Goal: Task Accomplishment & Management: Use online tool/utility

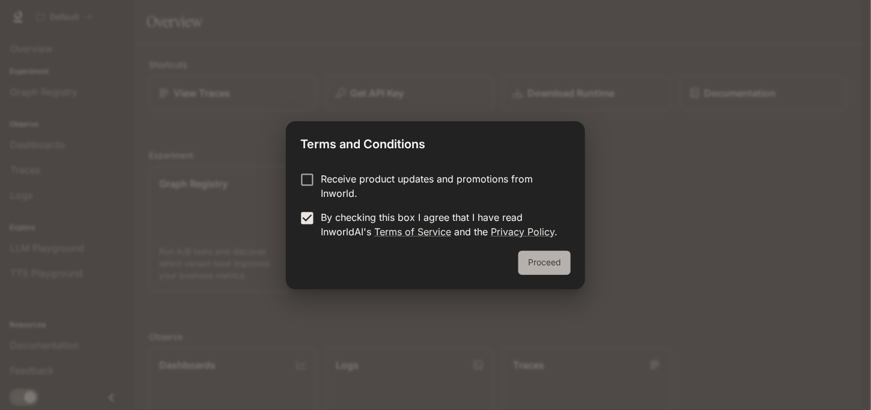
click at [543, 256] on button "Proceed" at bounding box center [544, 263] width 52 height 24
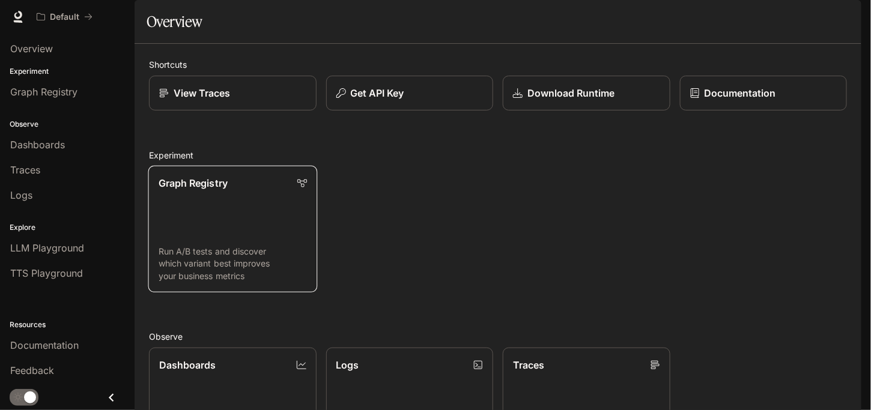
click at [220, 254] on link "Graph Registry Run A/B tests and discover which variant best improves your busi…" at bounding box center [232, 229] width 169 height 127
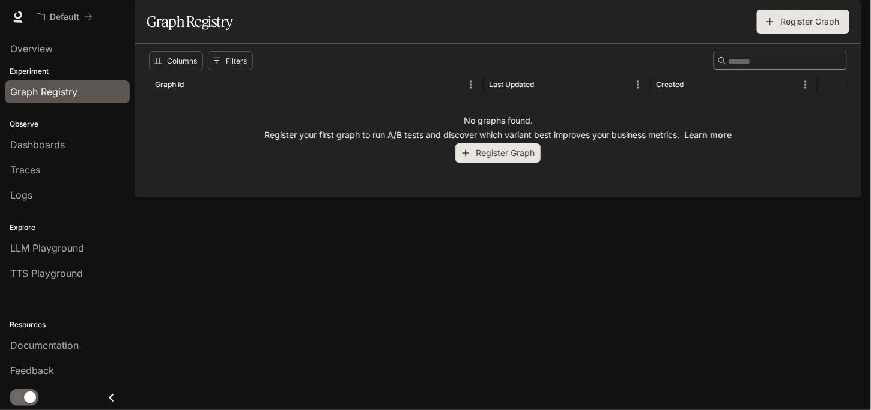
click at [515, 163] on button "Register Graph" at bounding box center [497, 154] width 85 height 20
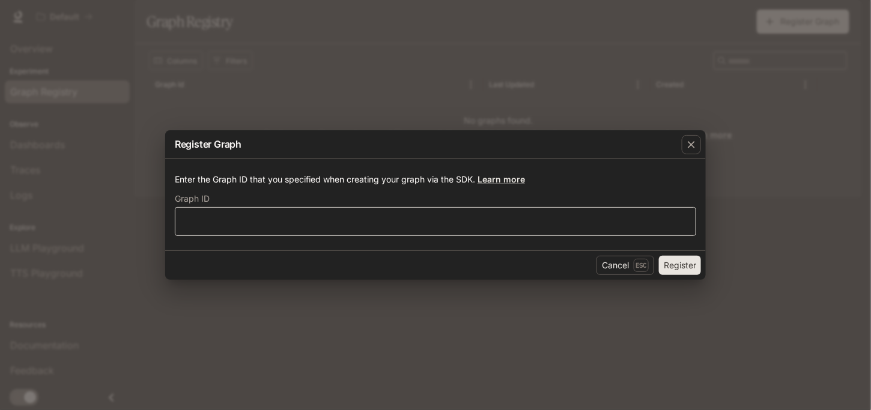
click at [369, 230] on div "​" at bounding box center [435, 221] width 521 height 29
type input "*****"
click at [680, 265] on button "Register" at bounding box center [680, 265] width 42 height 19
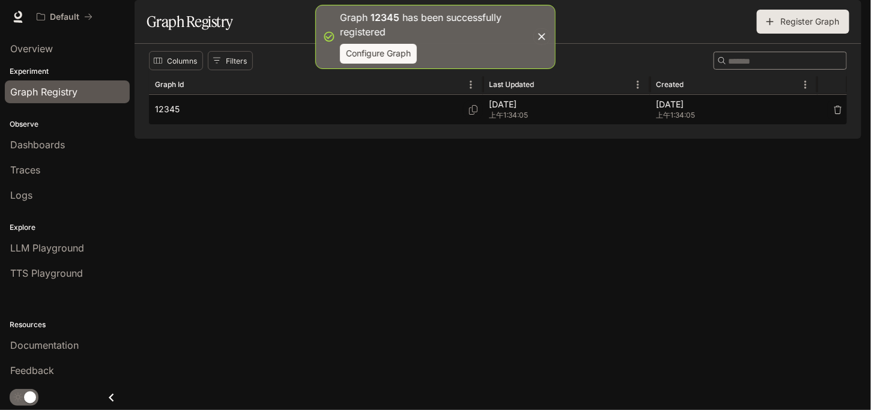
click at [393, 124] on div "12345" at bounding box center [316, 109] width 322 height 29
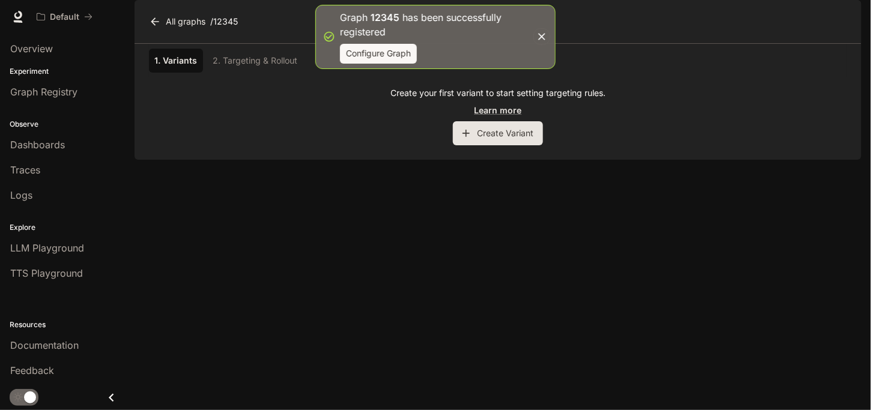
click at [485, 145] on button "Create Variant" at bounding box center [498, 133] width 90 height 24
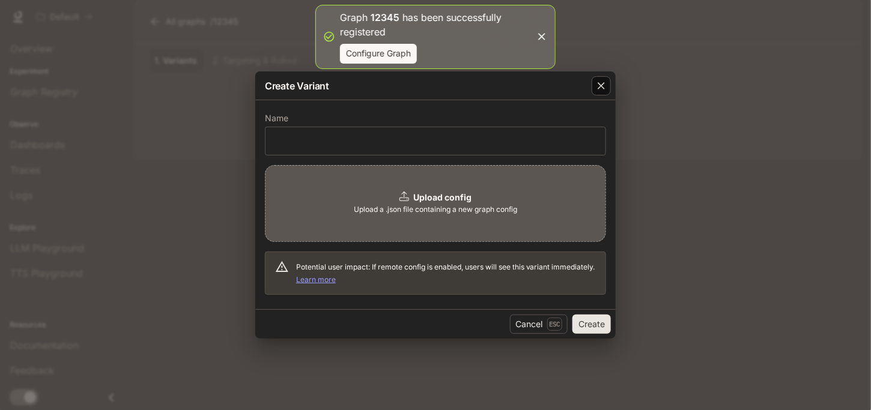
click at [595, 88] on icon "button" at bounding box center [601, 86] width 12 height 12
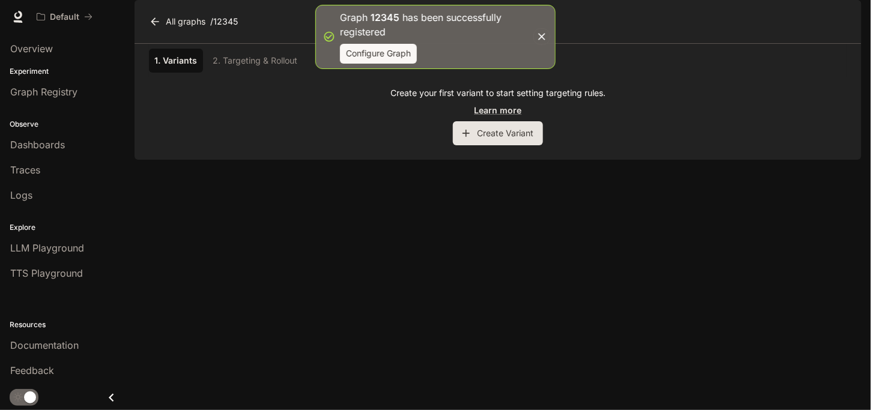
click at [271, 73] on div "1. Variants 2. Targeting & Rollout" at bounding box center [498, 61] width 698 height 24
click at [205, 73] on div "1. Variants 2. Targeting & Rollout" at bounding box center [498, 61] width 698 height 24
click at [540, 29] on button "button" at bounding box center [541, 36] width 17 height 17
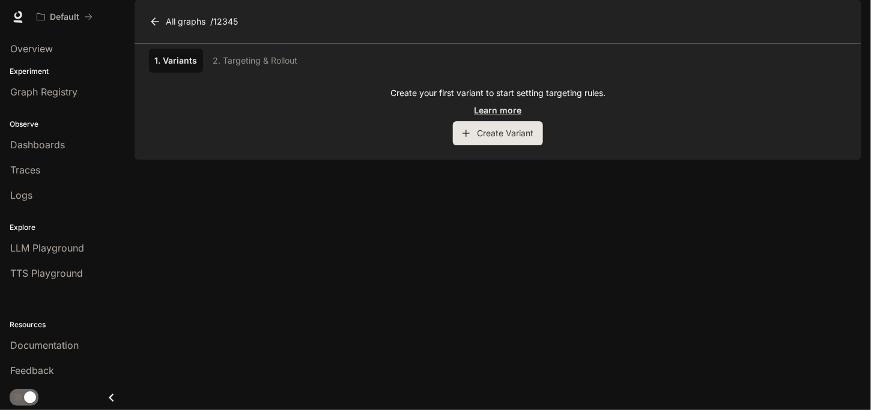
click at [470, 99] on p "Create your first variant to start setting targeting rules." at bounding box center [497, 93] width 215 height 12
click at [469, 99] on p "Create your first variant to start setting targeting rules." at bounding box center [497, 93] width 215 height 12
click at [461, 104] on div at bounding box center [461, 104] width 0 height 0
click at [533, 409] on div "Close" at bounding box center [435, 410] width 871 height 0
click at [558, 99] on p "Create your first variant to start setting targeting rules." at bounding box center [497, 93] width 215 height 12
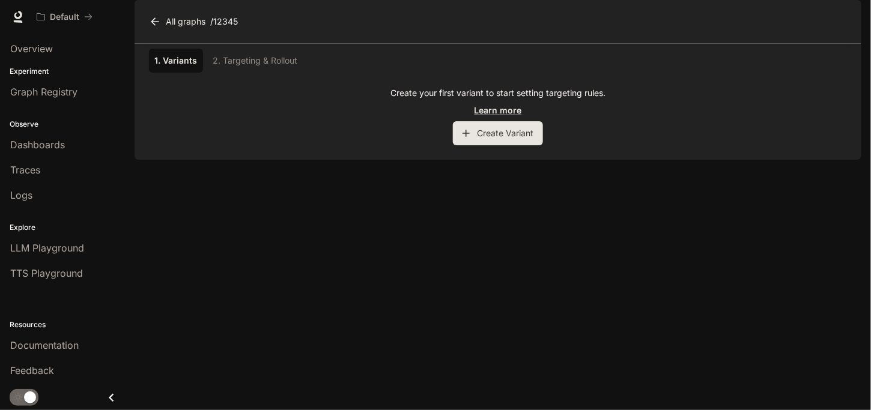
click at [558, 99] on p "Create your first variant to start setting targeting rules." at bounding box center [497, 93] width 215 height 12
click at [560, 99] on p "Create your first variant to start setting targeting rules." at bounding box center [497, 93] width 215 height 12
click at [561, 99] on p "Create your first variant to start setting targeting rules." at bounding box center [497, 93] width 215 height 12
click at [560, 99] on p "Create your first variant to start setting targeting rules." at bounding box center [497, 93] width 215 height 12
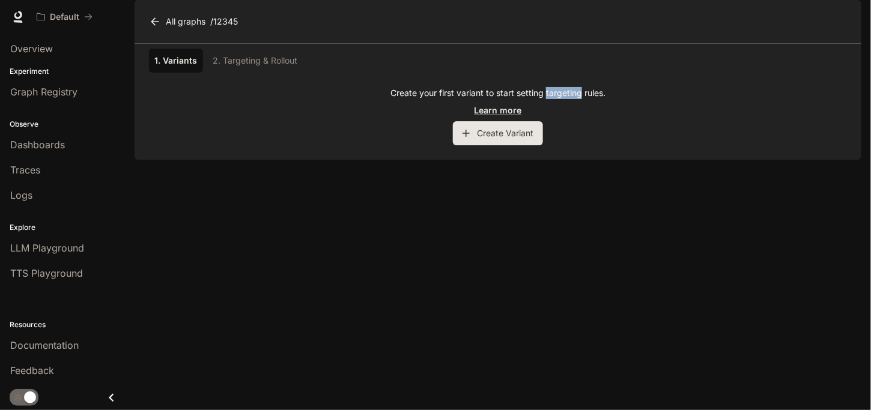
click at [552, 104] on div at bounding box center [552, 104] width 0 height 0
drag, startPoint x: 630, startPoint y: 144, endPoint x: 583, endPoint y: 160, distance: 50.3
click at [629, 409] on div "Close" at bounding box center [435, 410] width 871 height 0
click at [506, 145] on button "Create Variant" at bounding box center [498, 133] width 90 height 24
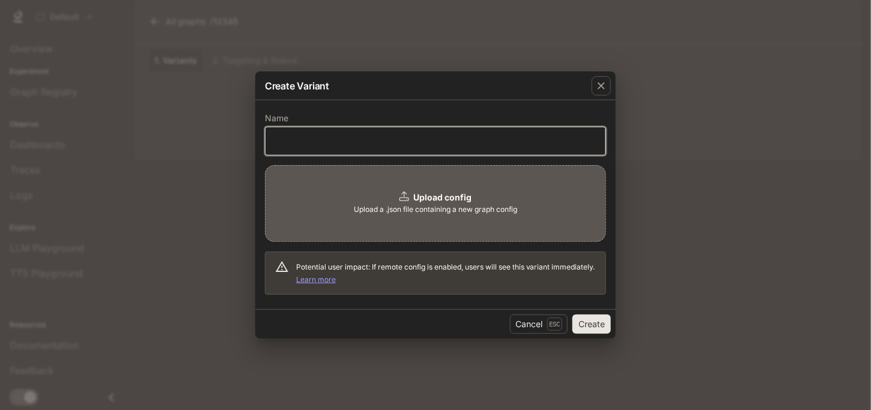
click at [425, 141] on input "text" at bounding box center [435, 141] width 340 height 12
type input "*"
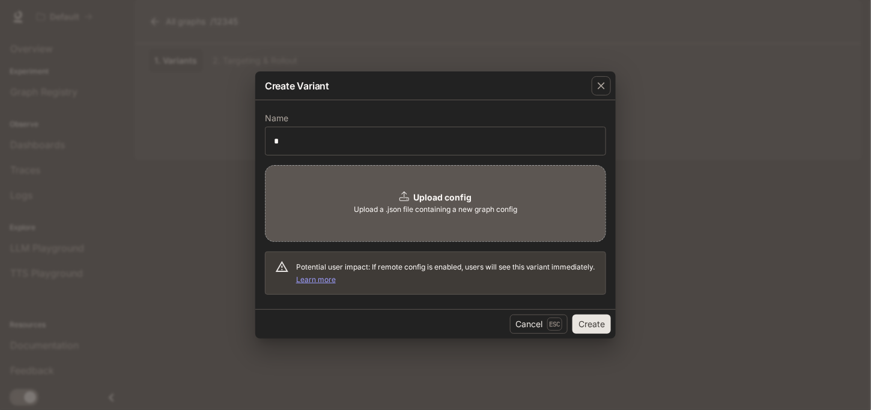
click at [598, 325] on button "Create" at bounding box center [591, 324] width 38 height 19
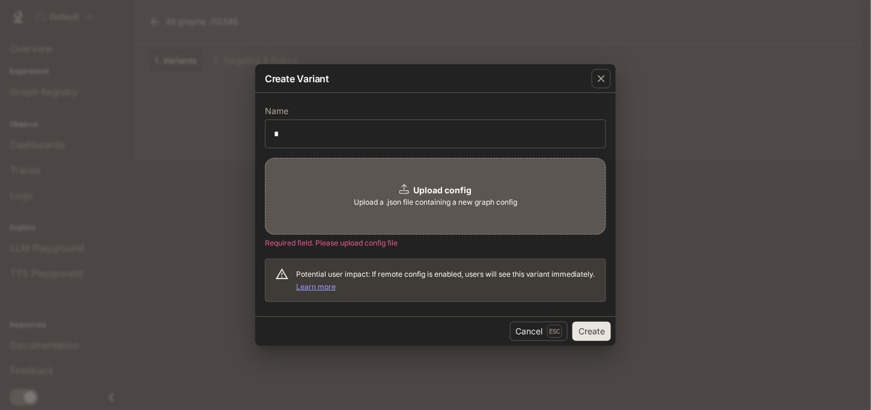
click at [395, 180] on div "Upload config Upload a .json file containing a new graph config" at bounding box center [435, 196] width 341 height 77
click at [602, 73] on icon "button" at bounding box center [601, 79] width 12 height 12
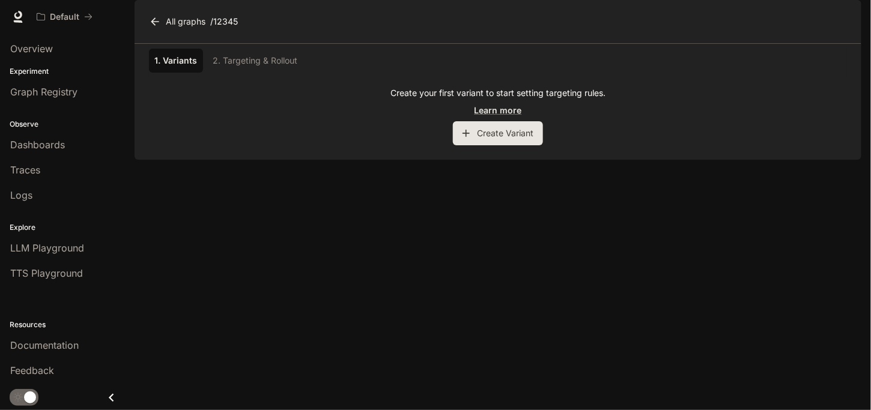
click at [147, 34] on link "All graphs" at bounding box center [179, 22] width 64 height 24
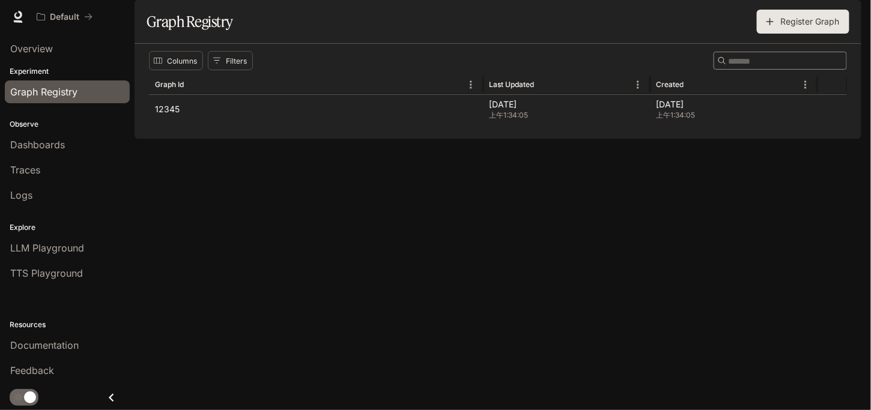
click at [58, 98] on span "Graph Registry" at bounding box center [43, 92] width 67 height 14
click at [68, 148] on div "Dashboards" at bounding box center [67, 144] width 114 height 14
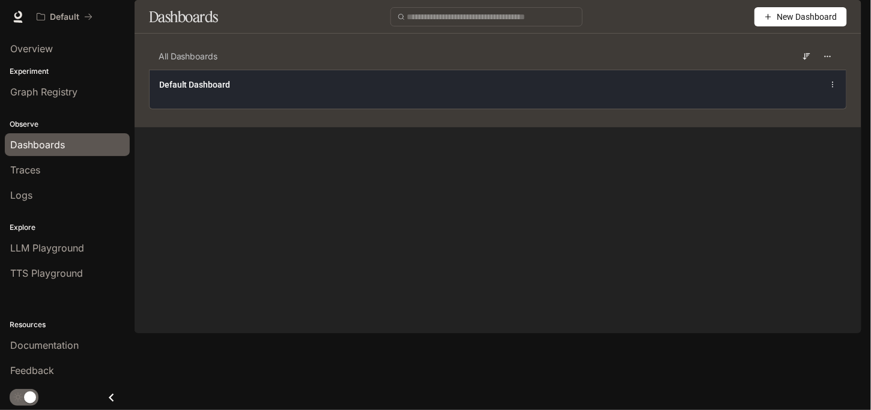
click at [256, 91] on div "Default Dashboard" at bounding box center [354, 85] width 390 height 12
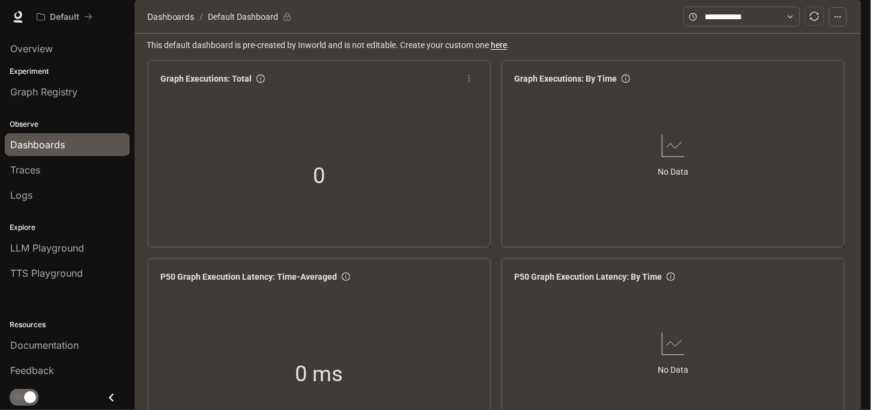
scroll to position [80, 0]
click at [73, 55] on div "Overview" at bounding box center [67, 48] width 114 height 14
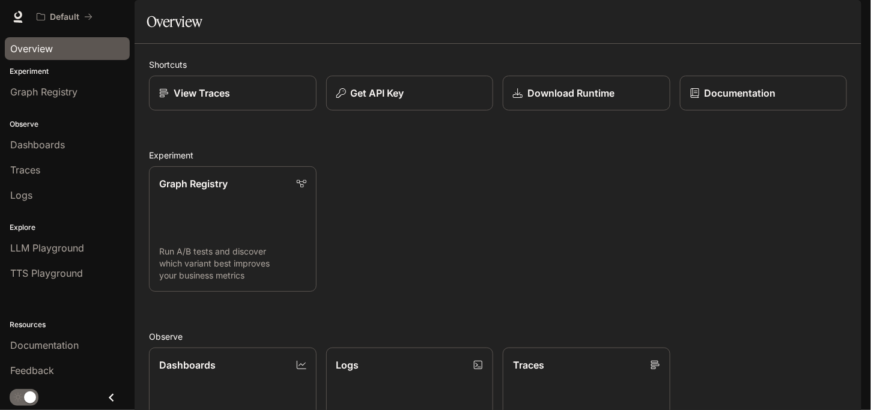
scroll to position [297, 0]
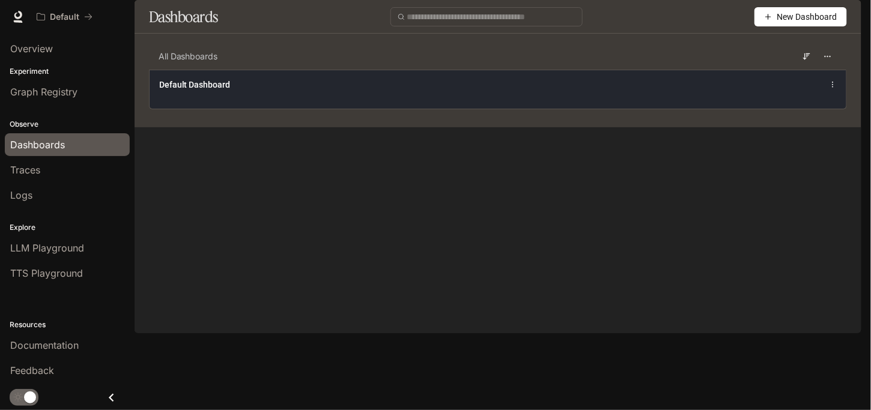
click at [440, 91] on div "Default Dashboard" at bounding box center [354, 85] width 390 height 12
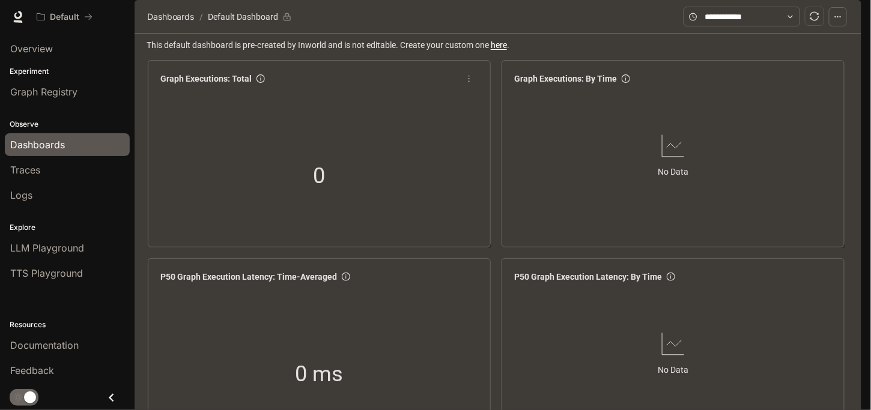
click at [259, 195] on div "0" at bounding box center [319, 175] width 120 height 77
click at [256, 145] on div "0" at bounding box center [319, 176] width 327 height 154
drag, startPoint x: 236, startPoint y: 112, endPoint x: 271, endPoint y: 159, distance: 59.2
click at [271, 162] on div "Graph Executions: Total 0" at bounding box center [319, 145] width 327 height 154
drag, startPoint x: 271, startPoint y: 159, endPoint x: 258, endPoint y: 148, distance: 17.5
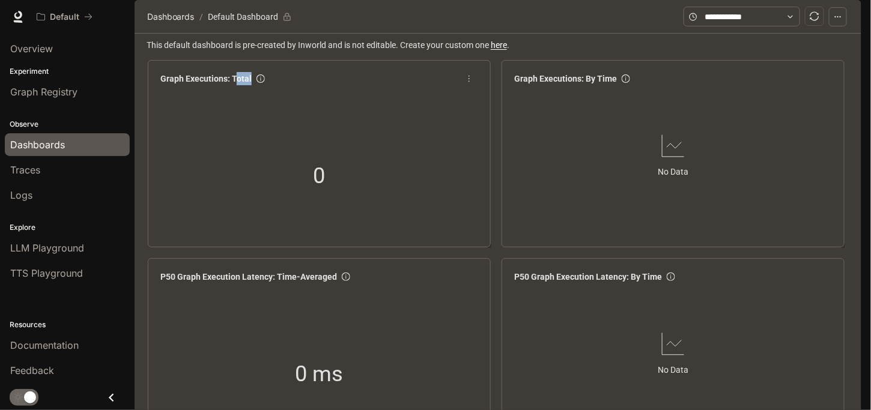
click at [271, 158] on div "0" at bounding box center [319, 176] width 327 height 154
drag, startPoint x: 219, startPoint y: 116, endPoint x: 178, endPoint y: 139, distance: 46.5
click at [178, 139] on div "Graph Executions: Total 0" at bounding box center [319, 145] width 327 height 154
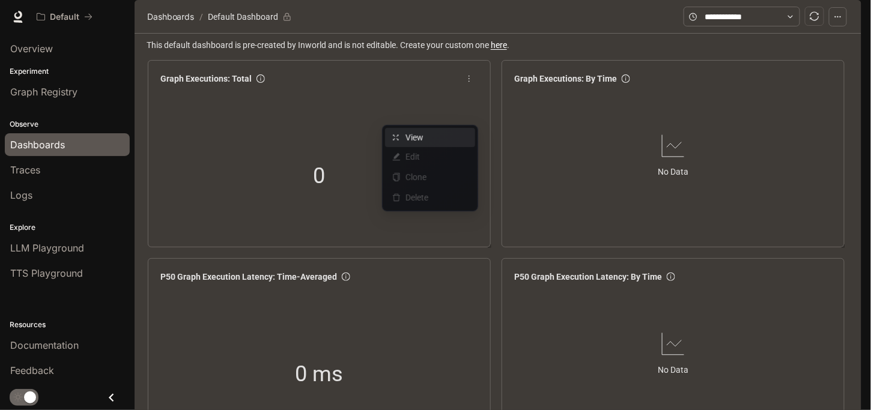
click at [432, 133] on span "View" at bounding box center [436, 137] width 62 height 13
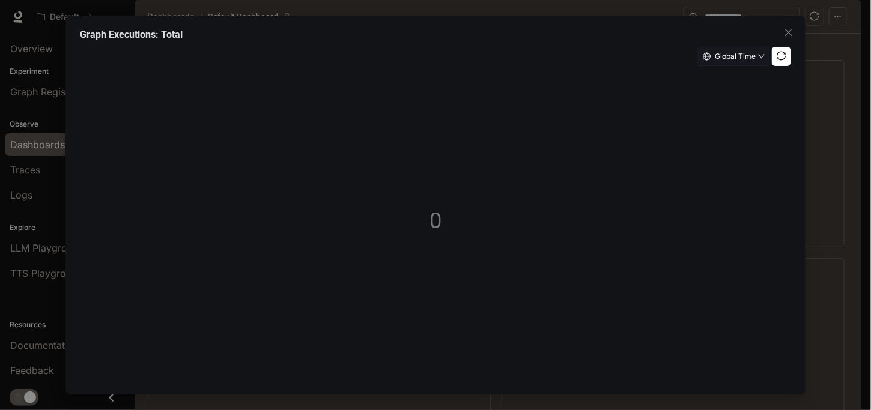
drag, startPoint x: 445, startPoint y: 209, endPoint x: 435, endPoint y: 217, distance: 12.8
click at [440, 212] on div "Global Time 0" at bounding box center [436, 211] width 712 height 328
click at [435, 221] on div "Global Time 0" at bounding box center [436, 211] width 712 height 328
click at [434, 223] on div "Global Time 0" at bounding box center [436, 211] width 712 height 328
drag, startPoint x: 434, startPoint y: 223, endPoint x: 464, endPoint y: 217, distance: 30.7
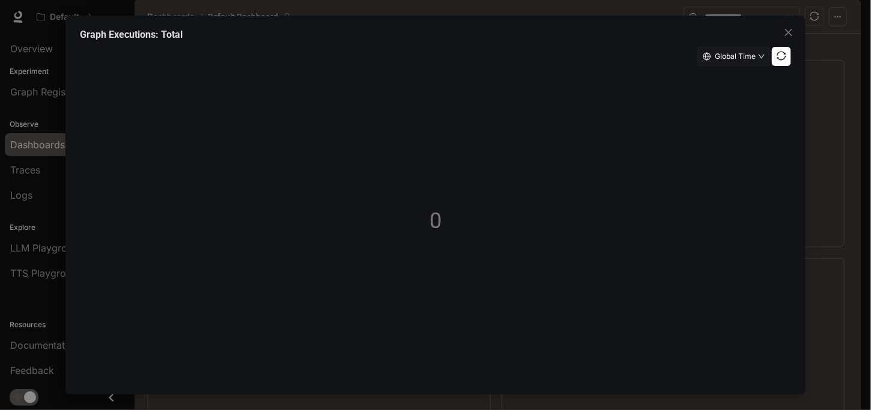
click at [447, 223] on div "Global Time 0" at bounding box center [436, 211] width 712 height 328
click at [768, 61] on button "Global Time" at bounding box center [733, 56] width 72 height 19
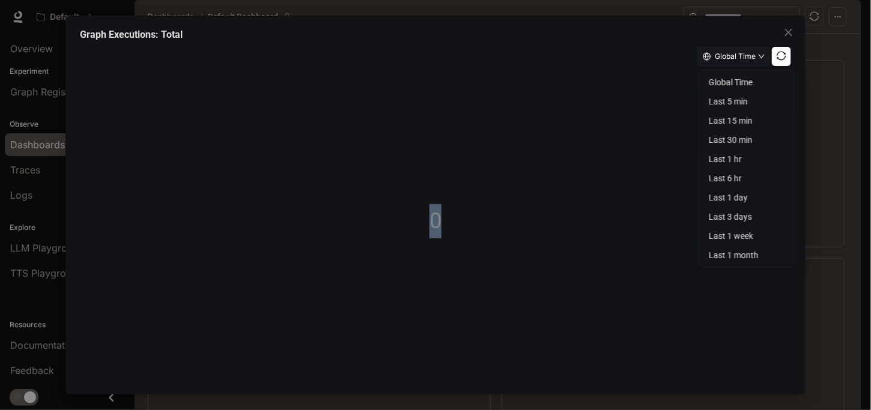
click at [778, 56] on icon "sync" at bounding box center [781, 56] width 10 height 10
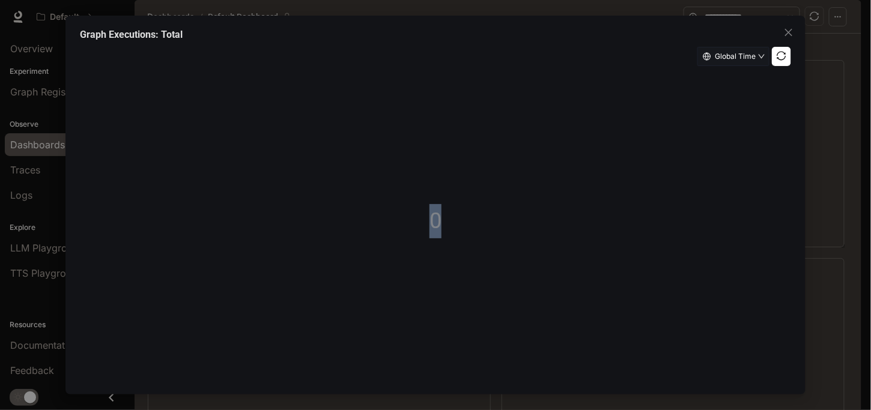
drag, startPoint x: 785, startPoint y: 32, endPoint x: 772, endPoint y: 52, distance: 23.8
click at [786, 32] on icon "close" at bounding box center [789, 33] width 10 height 10
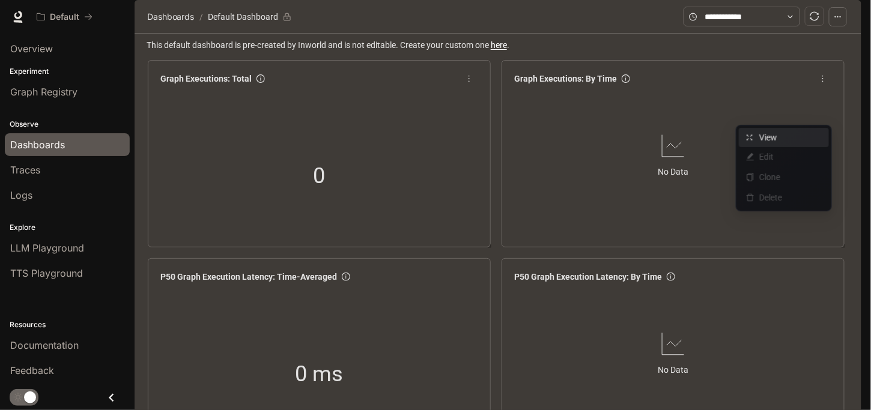
click at [775, 128] on li "View" at bounding box center [784, 137] width 90 height 19
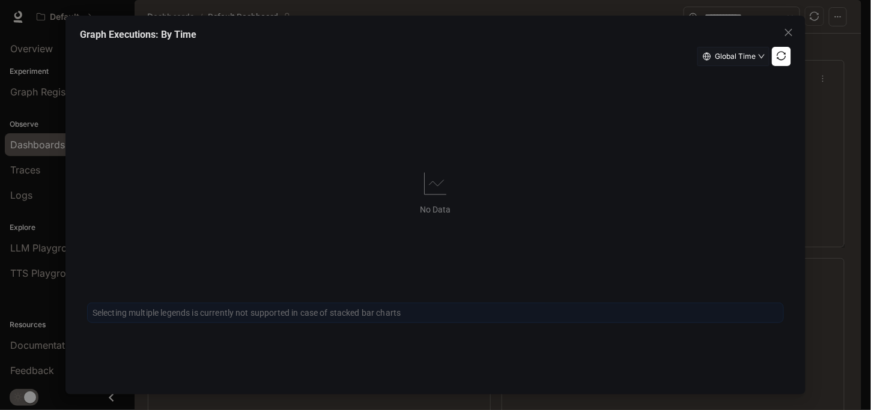
drag, startPoint x: 418, startPoint y: 210, endPoint x: 428, endPoint y: 202, distance: 12.0
click at [420, 208] on div "Global Time No Data Selecting multiple legends is currently not supported in ca…" at bounding box center [436, 211] width 712 height 328
click at [745, 53] on span "Global Time" at bounding box center [735, 57] width 41 height 10
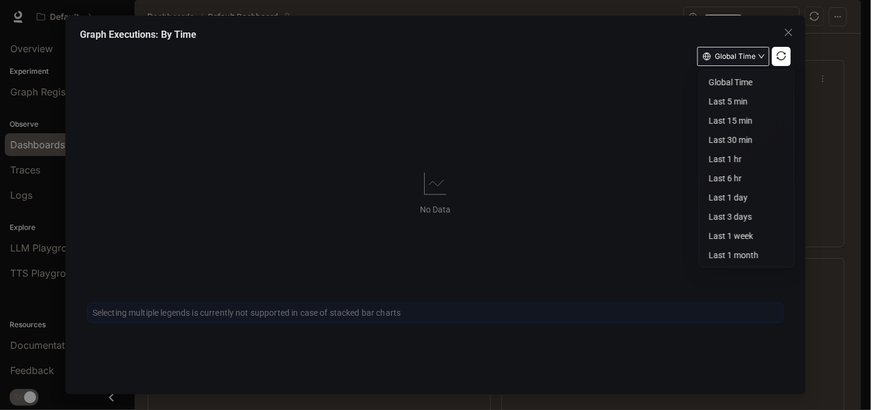
click at [746, 55] on span "Global Time" at bounding box center [735, 57] width 41 height 10
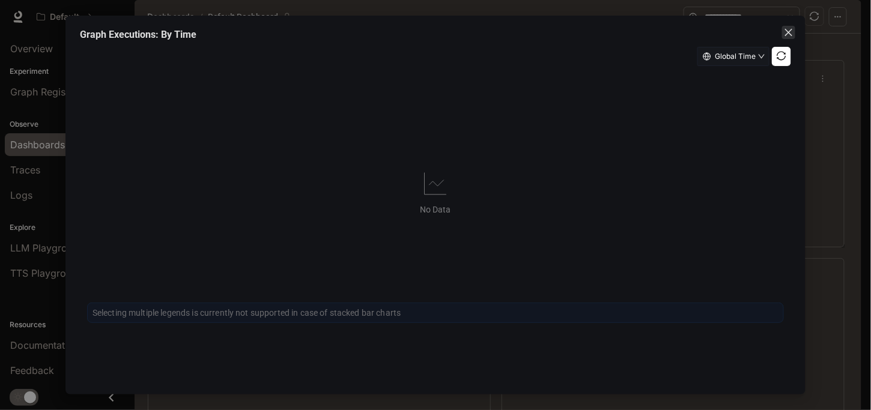
click at [794, 30] on span "Close" at bounding box center [788, 33] width 13 height 10
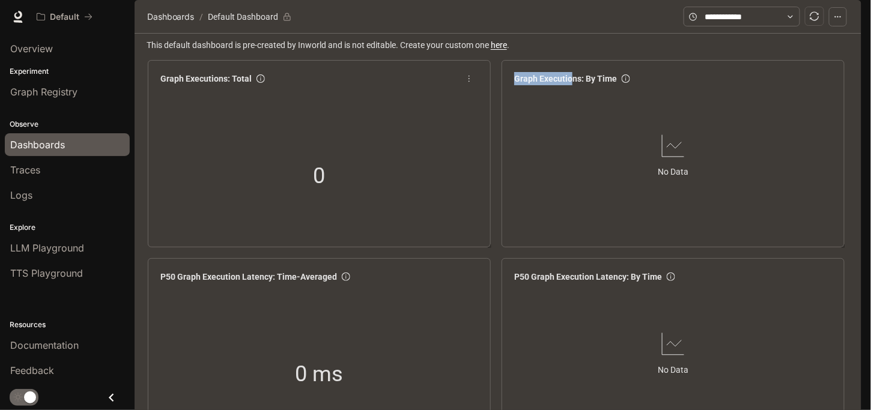
drag, startPoint x: 572, startPoint y: 113, endPoint x: 443, endPoint y: 132, distance: 130.4
click at [491, 163] on div "Graph Executions: Total 0" at bounding box center [319, 154] width 348 height 192
click at [217, 52] on span "This default dashboard is pre-created by Inworld and is not editable. Create yo…" at bounding box center [499, 44] width 705 height 13
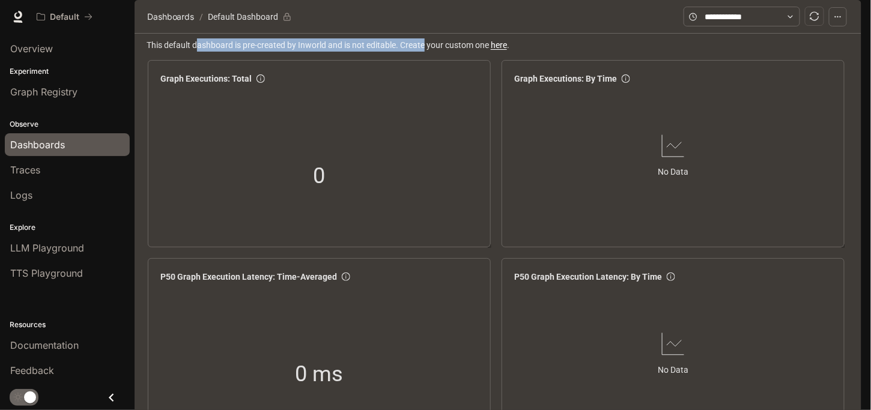
drag, startPoint x: 202, startPoint y: 80, endPoint x: 437, endPoint y: 73, distance: 234.9
click at [428, 52] on span "This default dashboard is pre-created by Inworld and is not editable. Create yo…" at bounding box center [499, 44] width 705 height 13
click at [489, 34] on div "Dashboards / Default Dashboard" at bounding box center [497, 17] width 727 height 34
click at [267, 28] on article "Default Dashboard" at bounding box center [242, 16] width 75 height 23
drag, startPoint x: 251, startPoint y: 49, endPoint x: 260, endPoint y: 55, distance: 10.5
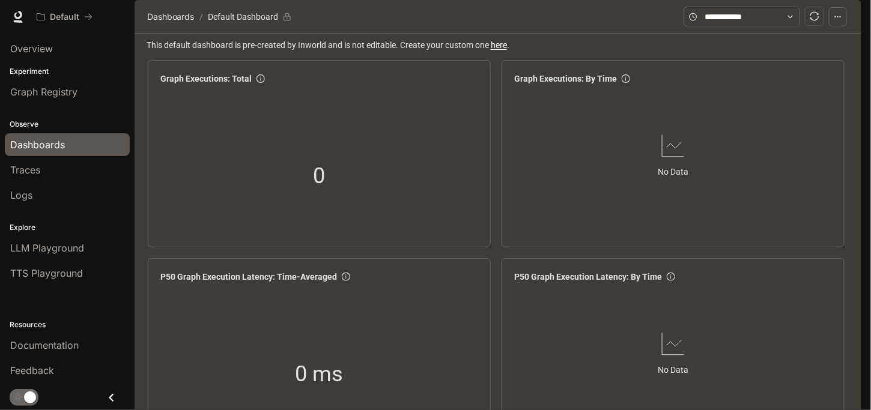
click at [251, 28] on article "Default Dashboard" at bounding box center [242, 16] width 75 height 23
click at [76, 160] on link "Traces" at bounding box center [67, 170] width 125 height 23
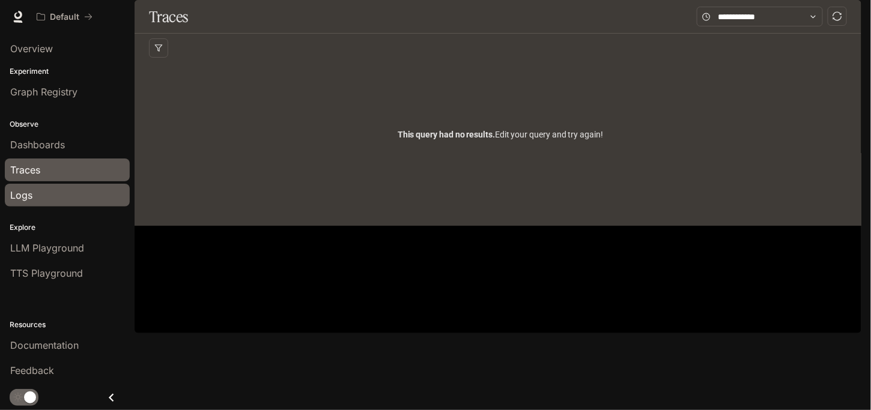
click at [78, 199] on div "Logs" at bounding box center [67, 195] width 114 height 14
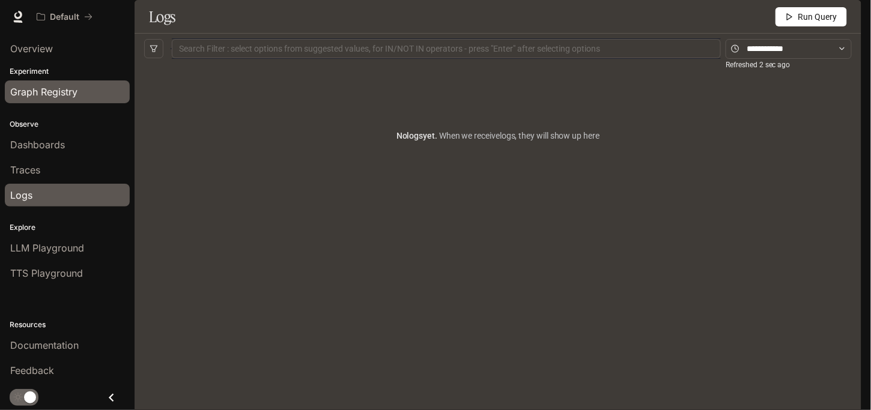
click at [97, 86] on div "Graph Registry" at bounding box center [67, 92] width 114 height 14
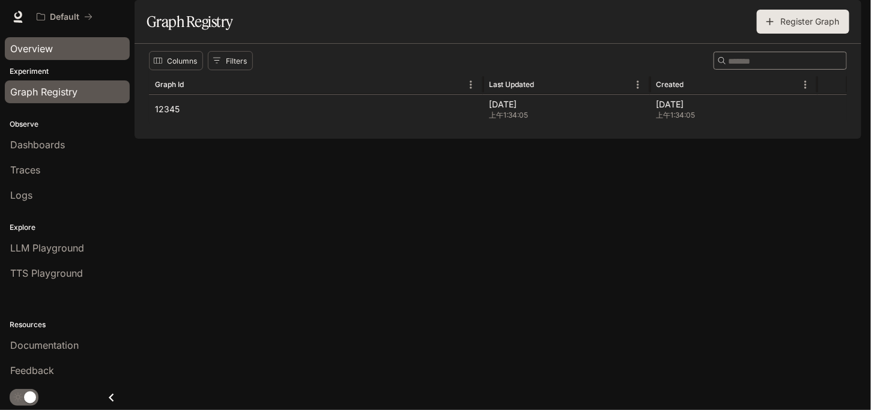
click at [72, 54] on div "Overview" at bounding box center [67, 48] width 114 height 14
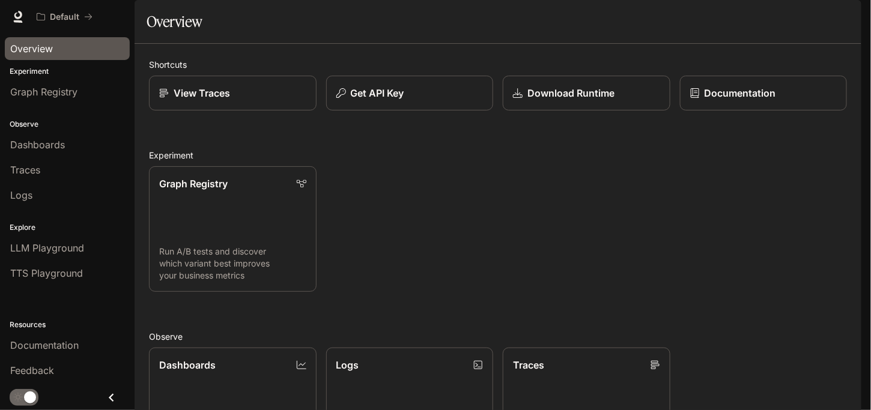
scroll to position [257, 0]
click at [565, 348] on link "Traces Trace request flows and performance" at bounding box center [587, 410] width 168 height 125
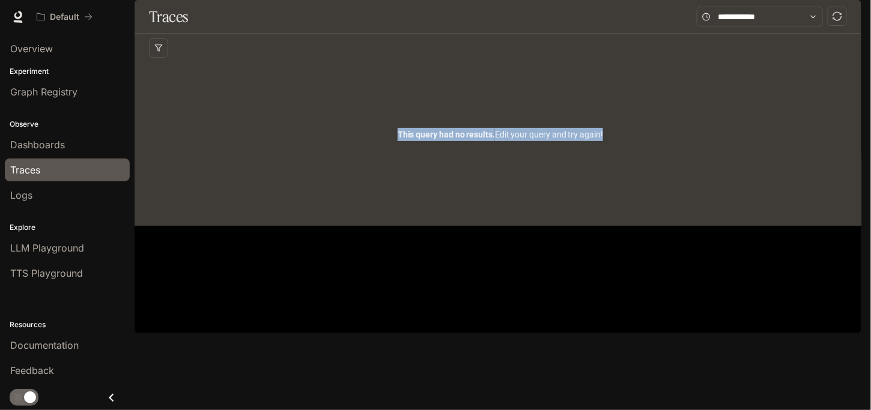
drag, startPoint x: 397, startPoint y: 168, endPoint x: 615, endPoint y: 168, distance: 218.6
click at [615, 168] on div "This query had no results. Edit your query and try again!" at bounding box center [500, 134] width 702 height 144
click at [842, 21] on icon "sync" at bounding box center [837, 16] width 10 height 10
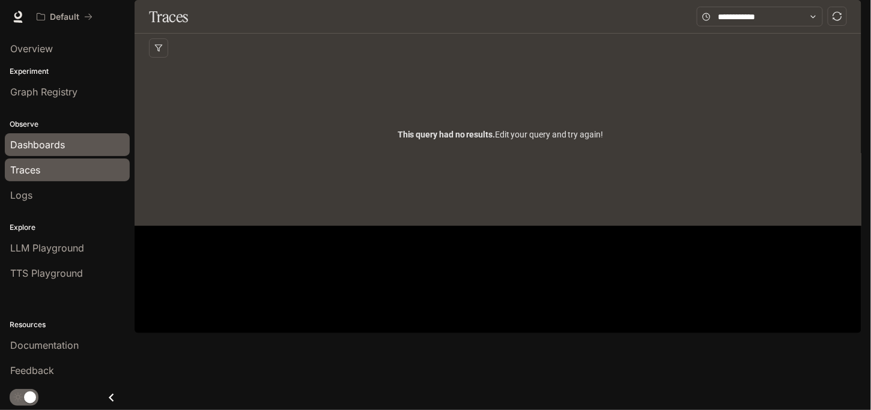
click at [77, 154] on link "Dashboards" at bounding box center [67, 144] width 125 height 23
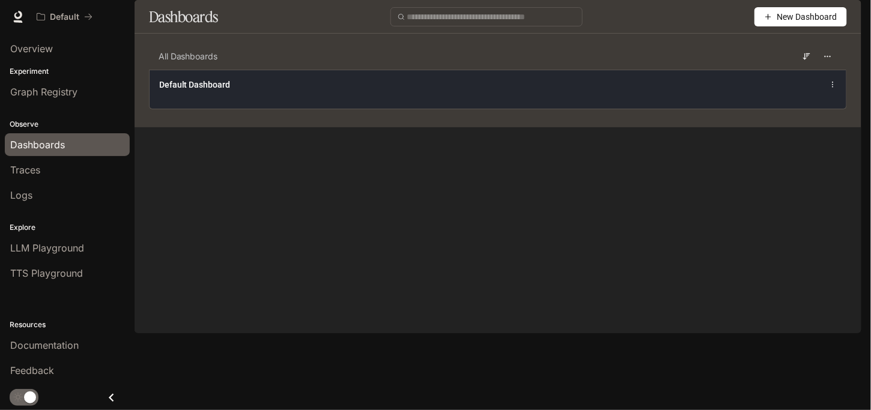
click at [205, 109] on div "Default Dashboard" at bounding box center [498, 89] width 696 height 39
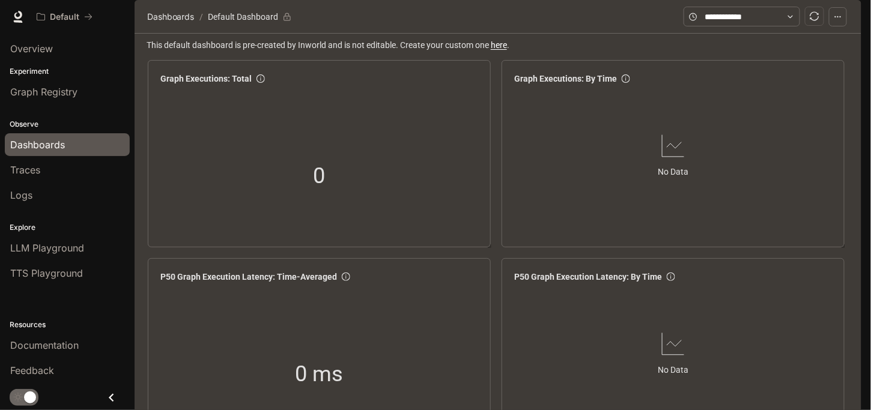
click at [102, 134] on link "Dashboards" at bounding box center [67, 144] width 125 height 23
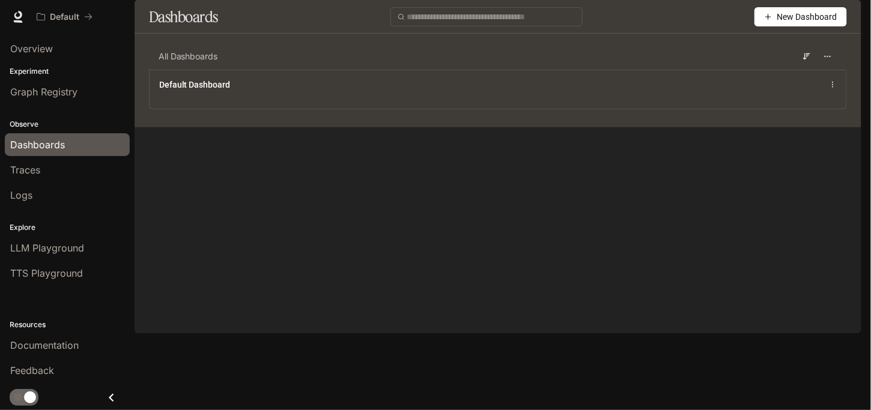
click at [830, 23] on span "New Dashboard" at bounding box center [807, 16] width 60 height 13
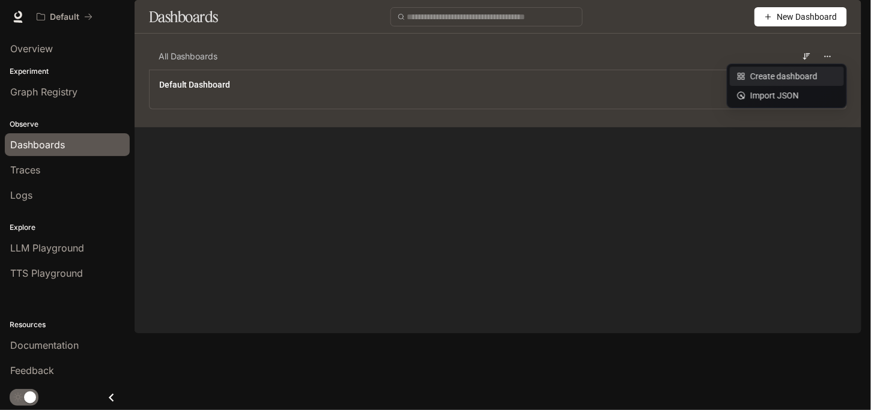
click at [806, 77] on div "Create dashboard" at bounding box center [787, 76] width 100 height 13
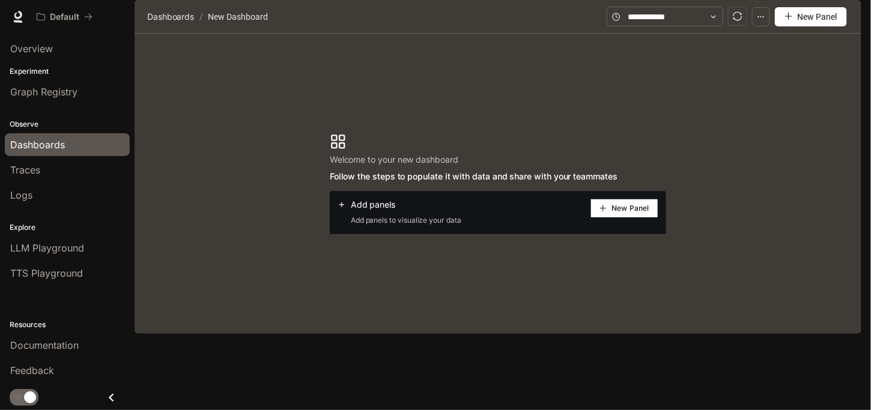
click at [637, 211] on span "New Panel" at bounding box center [629, 208] width 37 height 6
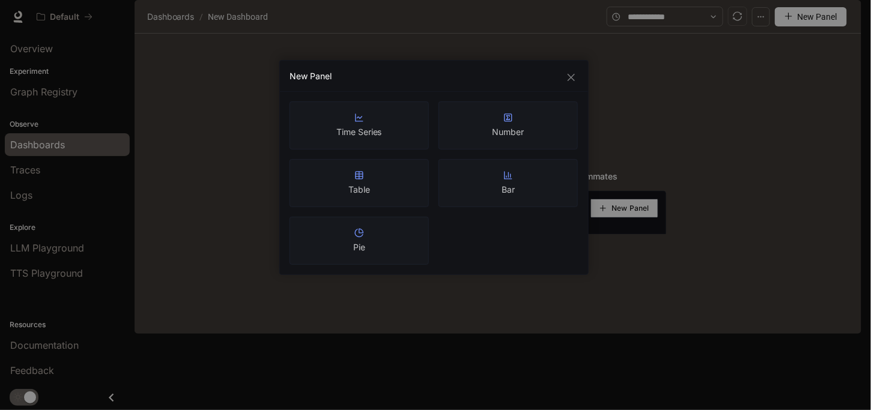
click at [498, 183] on div "Bar" at bounding box center [507, 183] width 139 height 48
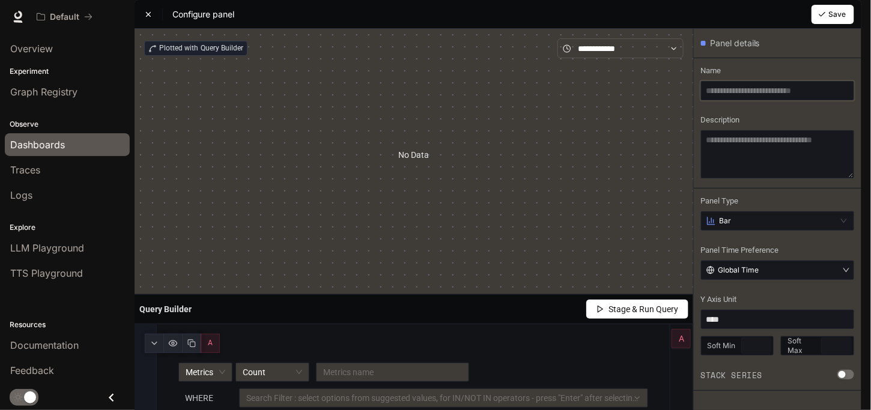
click at [743, 100] on input "text" at bounding box center [777, 90] width 153 height 19
type input "***"
click at [761, 178] on textarea at bounding box center [777, 154] width 153 height 48
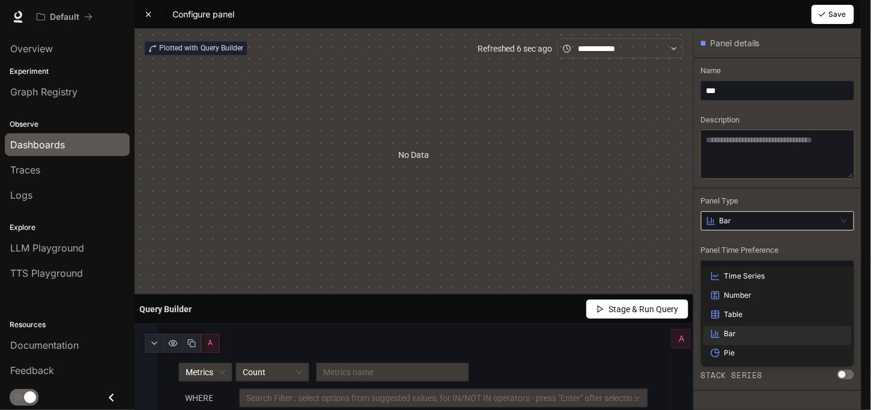
click at [811, 226] on div "Bar" at bounding box center [771, 221] width 130 height 10
click at [748, 356] on div "Pie" at bounding box center [777, 353] width 134 height 10
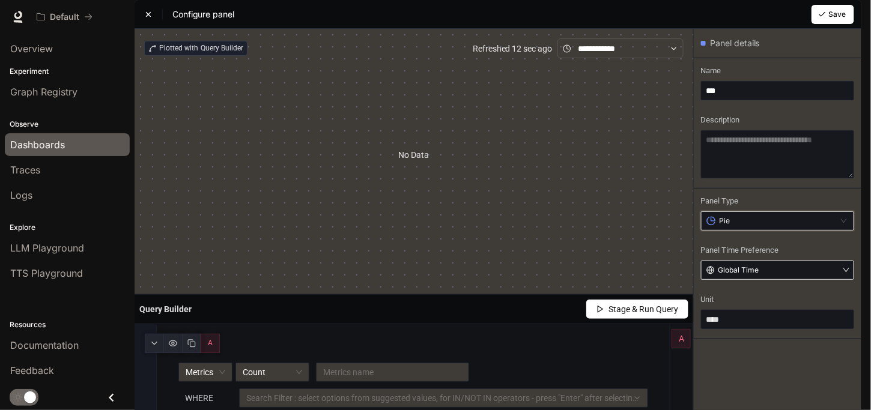
click at [800, 280] on button "Global Time" at bounding box center [777, 270] width 153 height 19
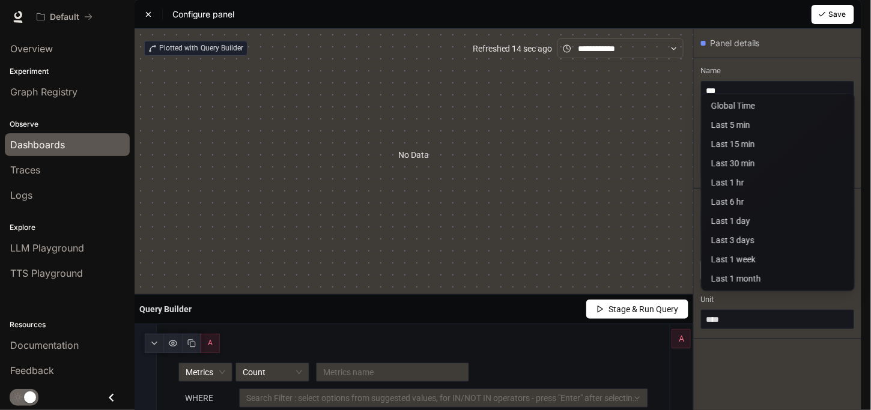
drag, startPoint x: 797, startPoint y: 303, endPoint x: 793, endPoint y: 310, distance: 8.3
click at [796, 280] on button "Global Time" at bounding box center [777, 270] width 153 height 19
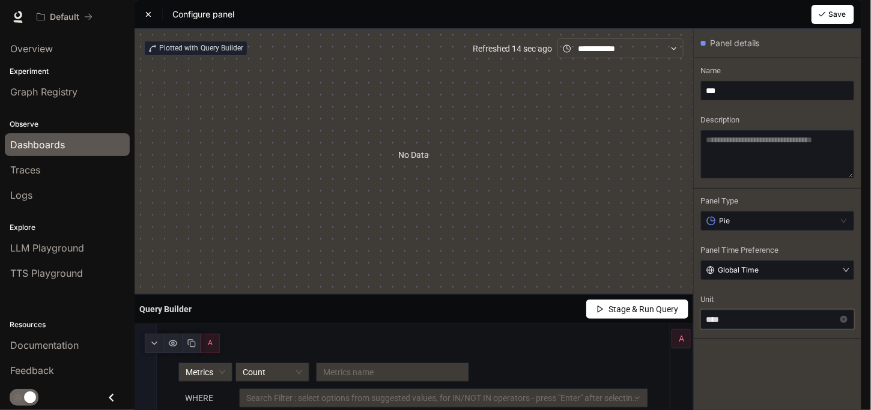
click at [773, 329] on input "****" at bounding box center [777, 319] width 153 height 19
click at [767, 270] on div "Panel details Name *** Description Panel Type Pie Panel Time Preference Global …" at bounding box center [777, 270] width 168 height 483
click at [285, 388] on div "Search Filter : select options from suggested values, for IN/NOT IN operators -…" at bounding box center [443, 397] width 409 height 19
click at [210, 337] on span "A" at bounding box center [210, 342] width 5 height 11
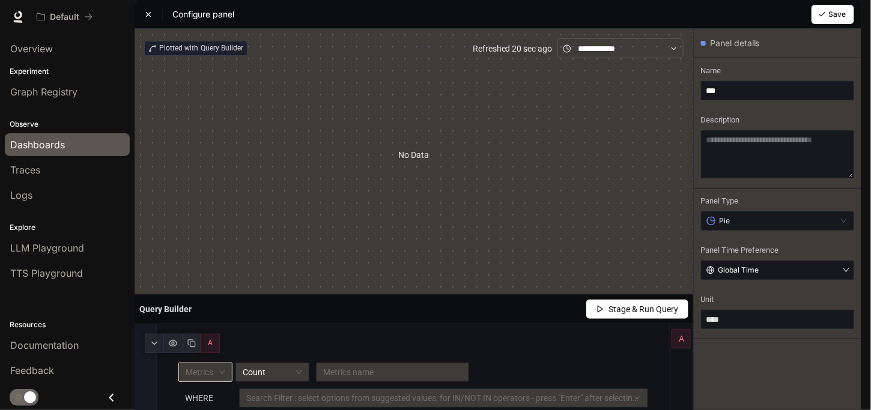
click at [207, 363] on span "Metrics" at bounding box center [206, 372] width 40 height 18
drag, startPoint x: 215, startPoint y: 243, endPoint x: 249, endPoint y: 237, distance: 34.7
click at [216, 244] on div "Metrics" at bounding box center [205, 252] width 49 height 19
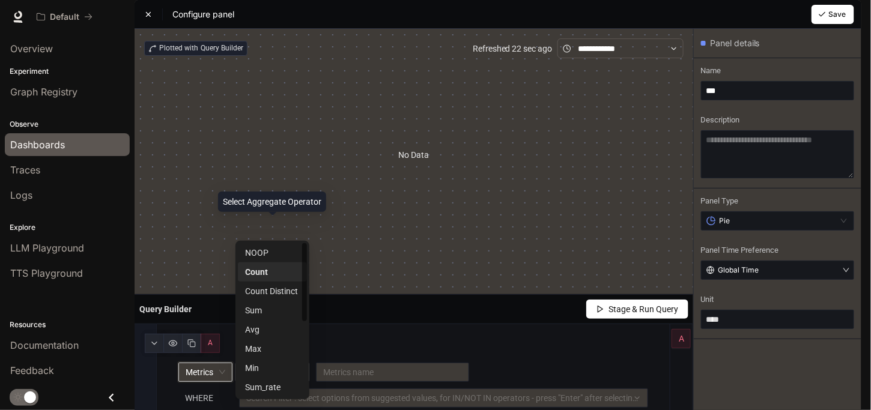
click at [267, 363] on span "Count" at bounding box center [272, 372] width 59 height 18
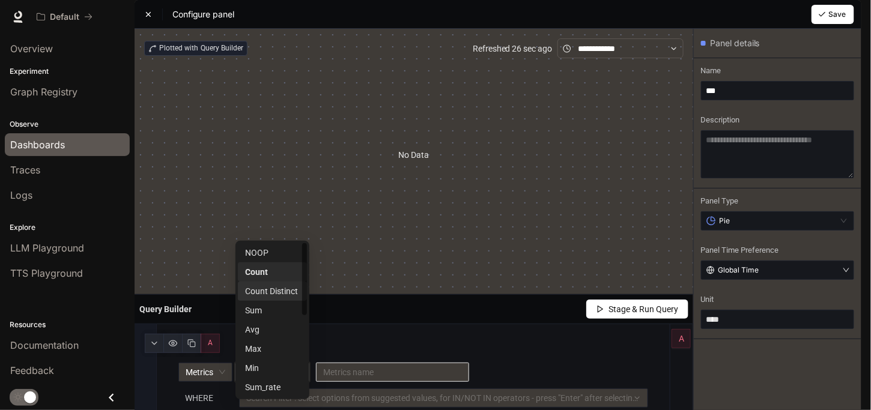
click at [349, 363] on input "search" at bounding box center [392, 372] width 138 height 18
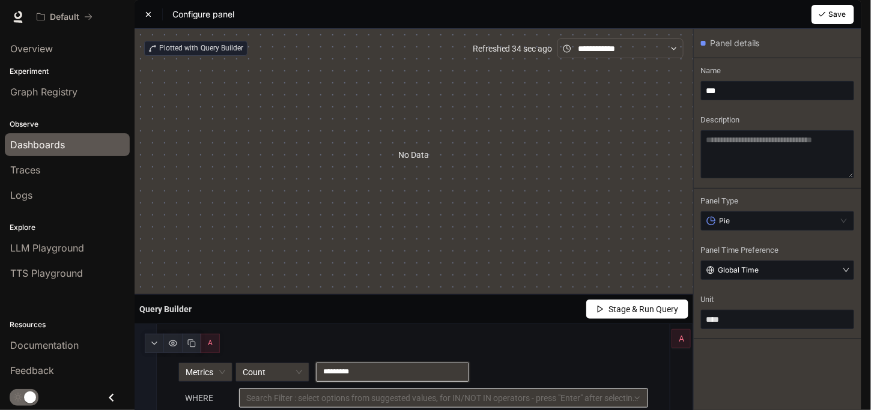
click at [327, 394] on div at bounding box center [437, 398] width 391 height 8
type input "*********"
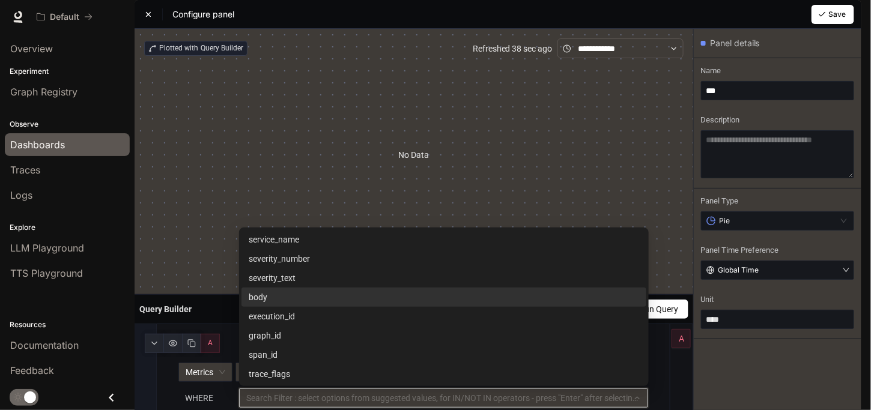
scroll to position [16, 0]
click at [276, 304] on div "body" at bounding box center [444, 297] width 390 height 13
type input "****"
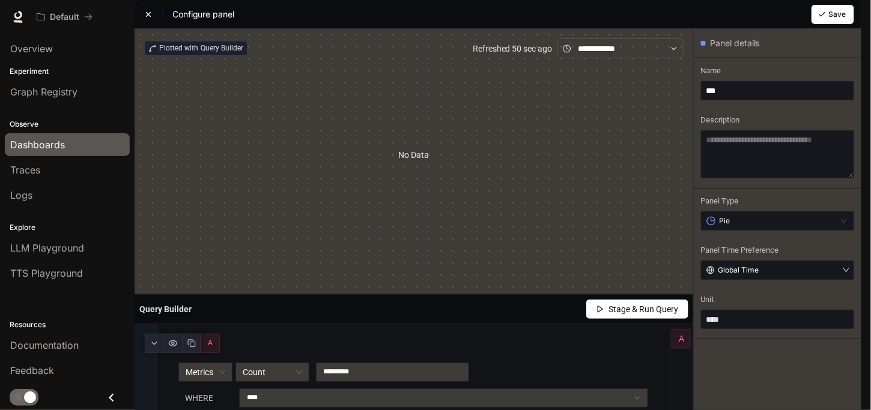
click at [417, 162] on article "No Data" at bounding box center [413, 154] width 31 height 13
drag, startPoint x: 318, startPoint y: 275, endPoint x: 334, endPoint y: 278, distance: 16.5
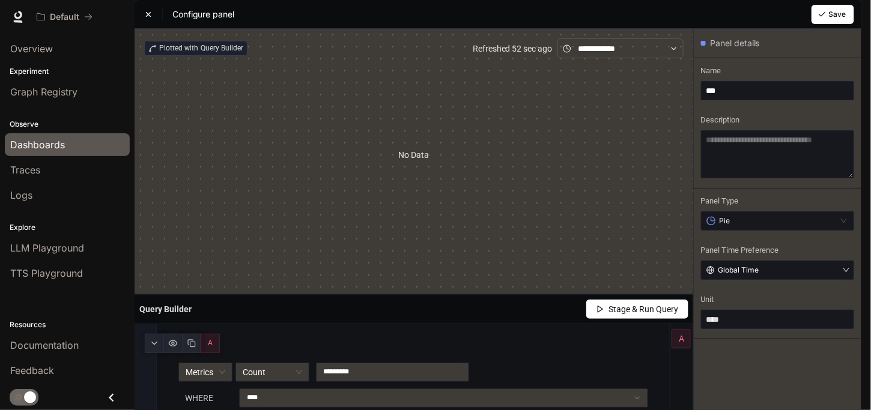
type input "***"
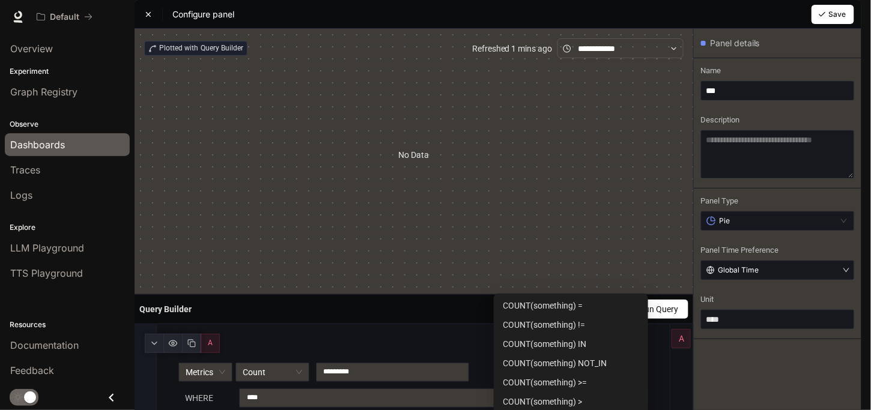
drag, startPoint x: 540, startPoint y: 300, endPoint x: 534, endPoint y: 301, distance: 6.0
click at [598, 299] on div "COUNT(something) =" at bounding box center [571, 305] width 136 height 13
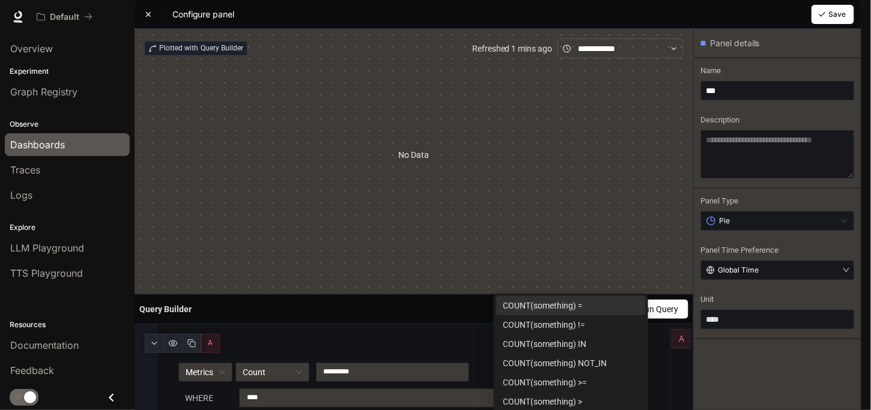
type input "**********"
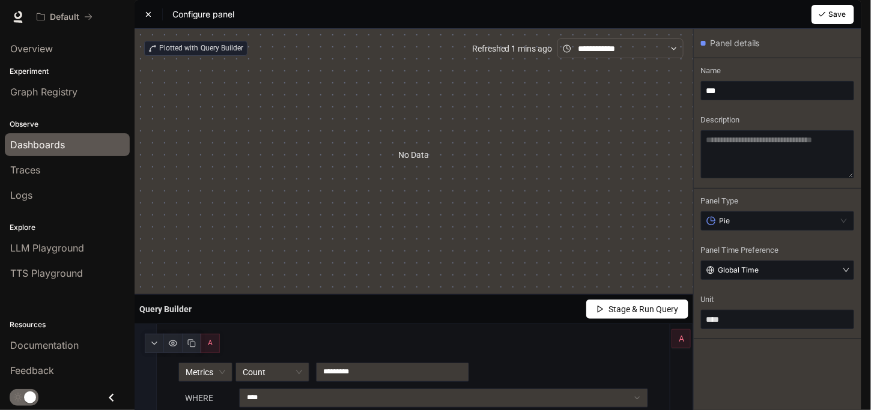
scroll to position [222, 0]
drag, startPoint x: 603, startPoint y: 276, endPoint x: 364, endPoint y: 274, distance: 239.0
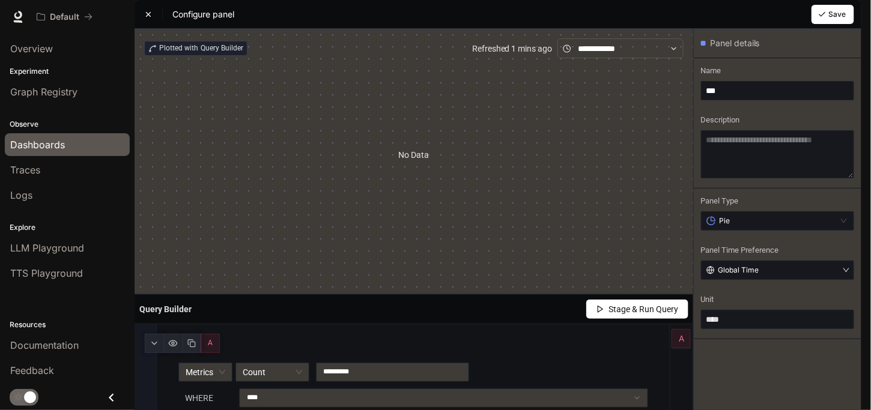
click at [731, 256] on div "Panel details Name *** Description Panel Type Pie Panel Time Preference Global …" at bounding box center [777, 293] width 168 height 528
click at [642, 303] on span "Stage & Run Query" at bounding box center [644, 309] width 70 height 13
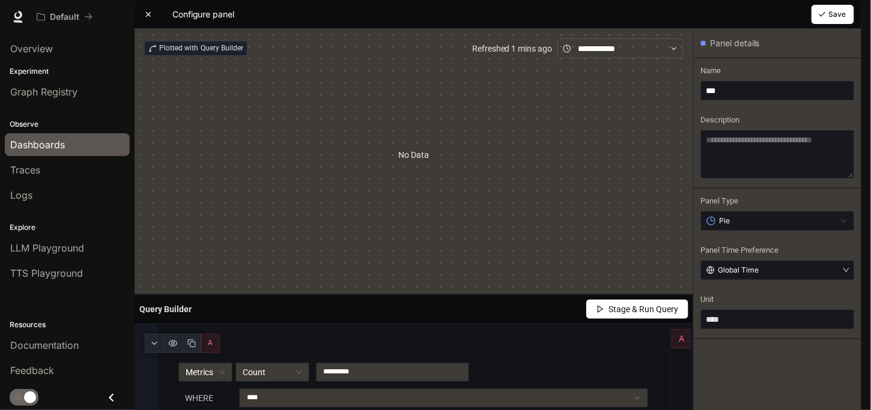
scroll to position [222, 0]
click at [206, 363] on span "Metrics" at bounding box center [206, 372] width 40 height 18
click at [205, 363] on span "Metrics" at bounding box center [206, 372] width 40 height 18
drag, startPoint x: 202, startPoint y: 182, endPoint x: 214, endPoint y: 185, distance: 11.8
click at [214, 363] on span "Metrics" at bounding box center [206, 372] width 40 height 18
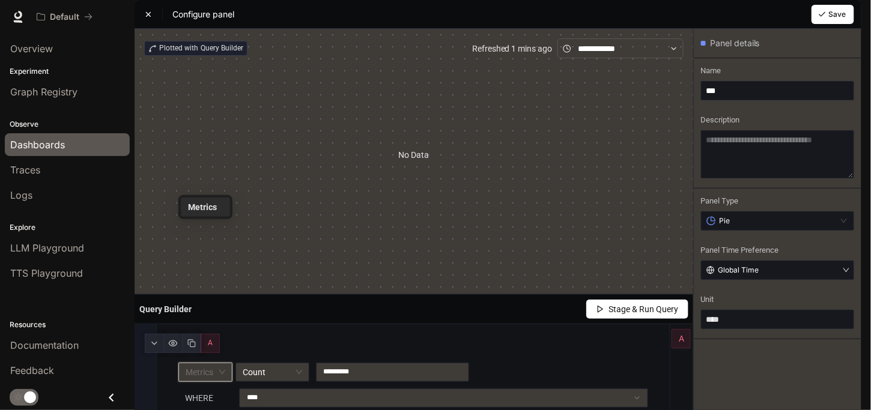
click at [196, 206] on div "Metrics" at bounding box center [205, 207] width 35 height 13
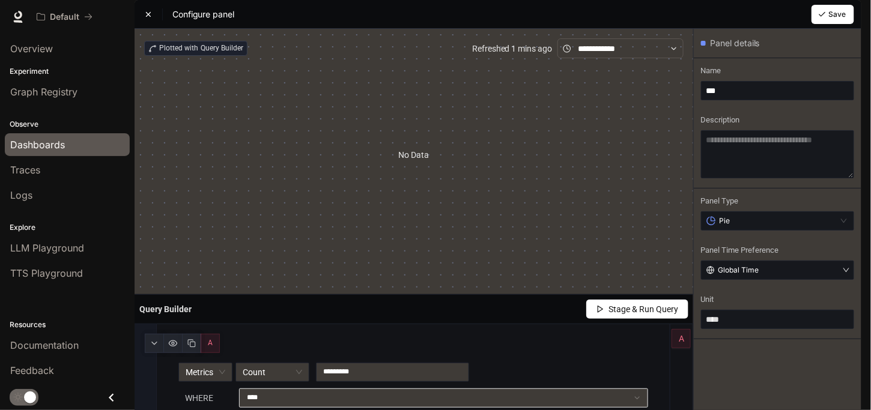
click at [284, 394] on div "**** body" at bounding box center [437, 398] width 391 height 8
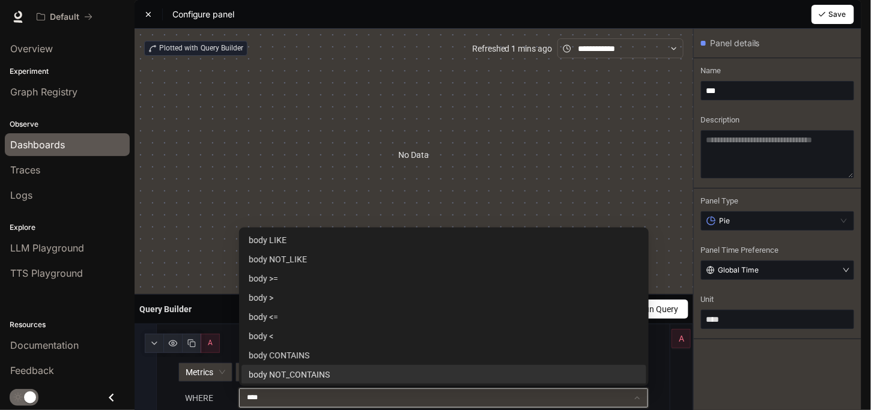
click at [282, 394] on div "**** body" at bounding box center [437, 398] width 391 height 8
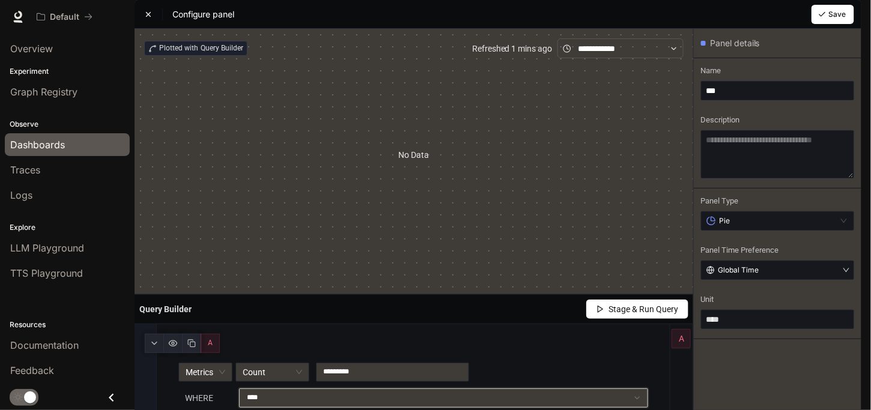
click at [282, 394] on div "**** body" at bounding box center [437, 398] width 391 height 8
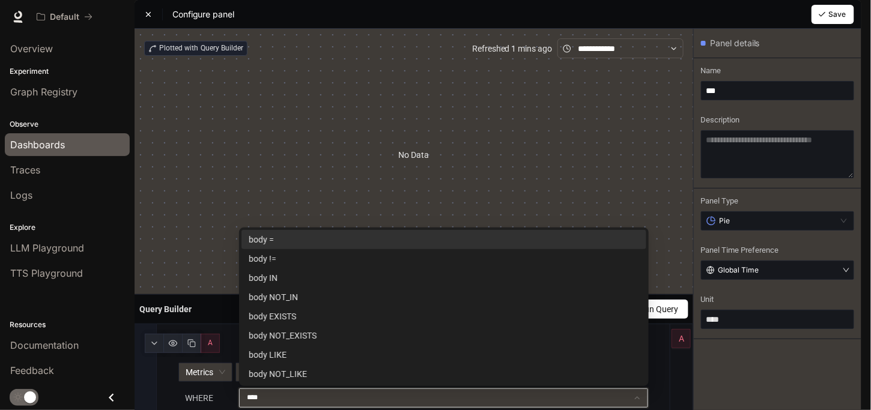
scroll to position [0, 0]
click at [313, 246] on div "body =" at bounding box center [444, 239] width 390 height 13
type input "******"
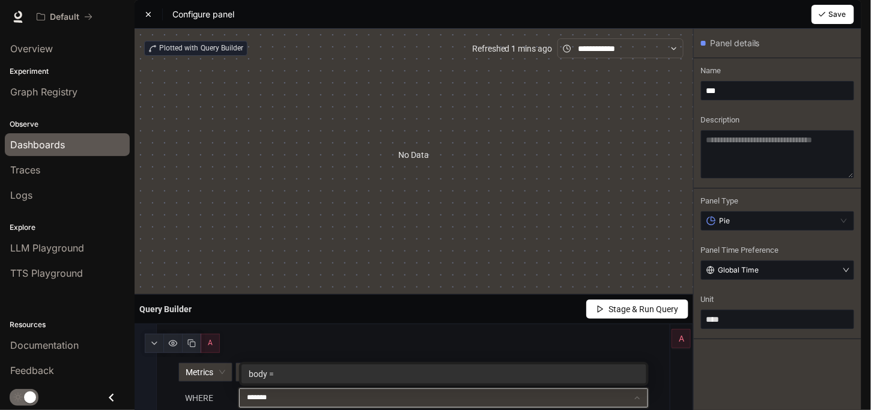
scroll to position [222, 0]
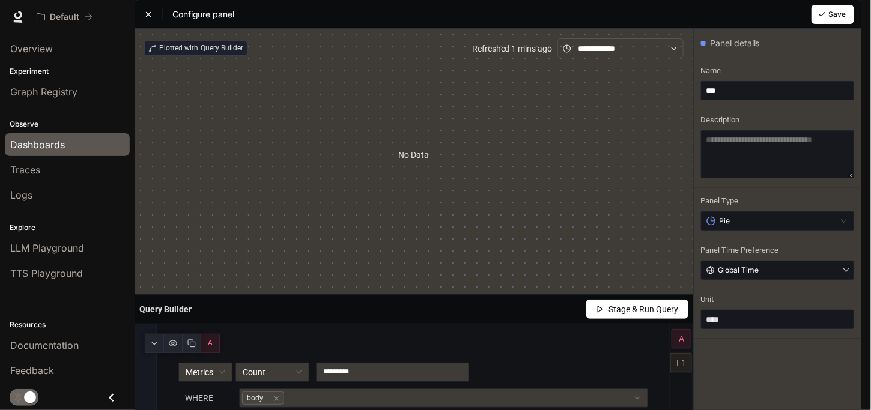
scroll to position [346, 0]
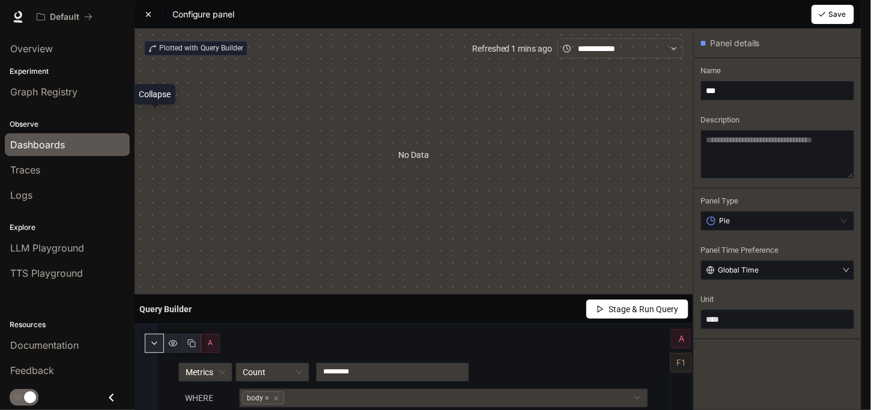
click at [151, 339] on icon "button" at bounding box center [155, 344] width 10 height 10
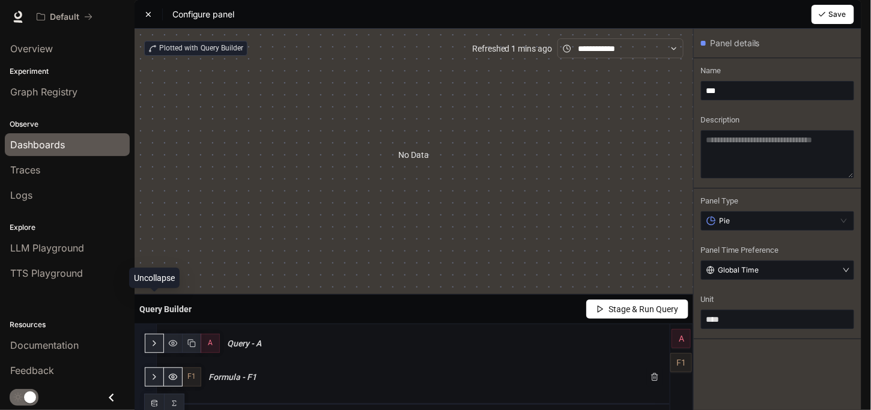
scroll to position [0, 0]
